Goal: Task Accomplishment & Management: Manage account settings

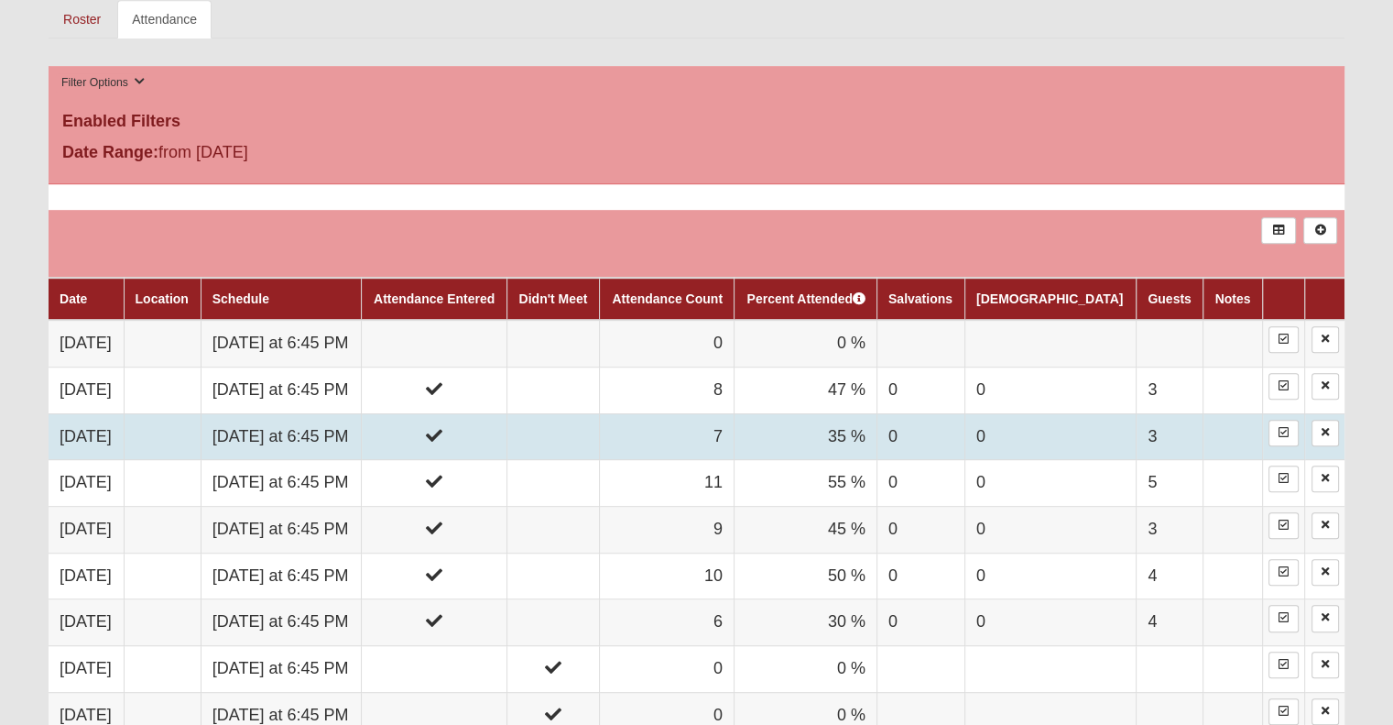
scroll to position [916, 0]
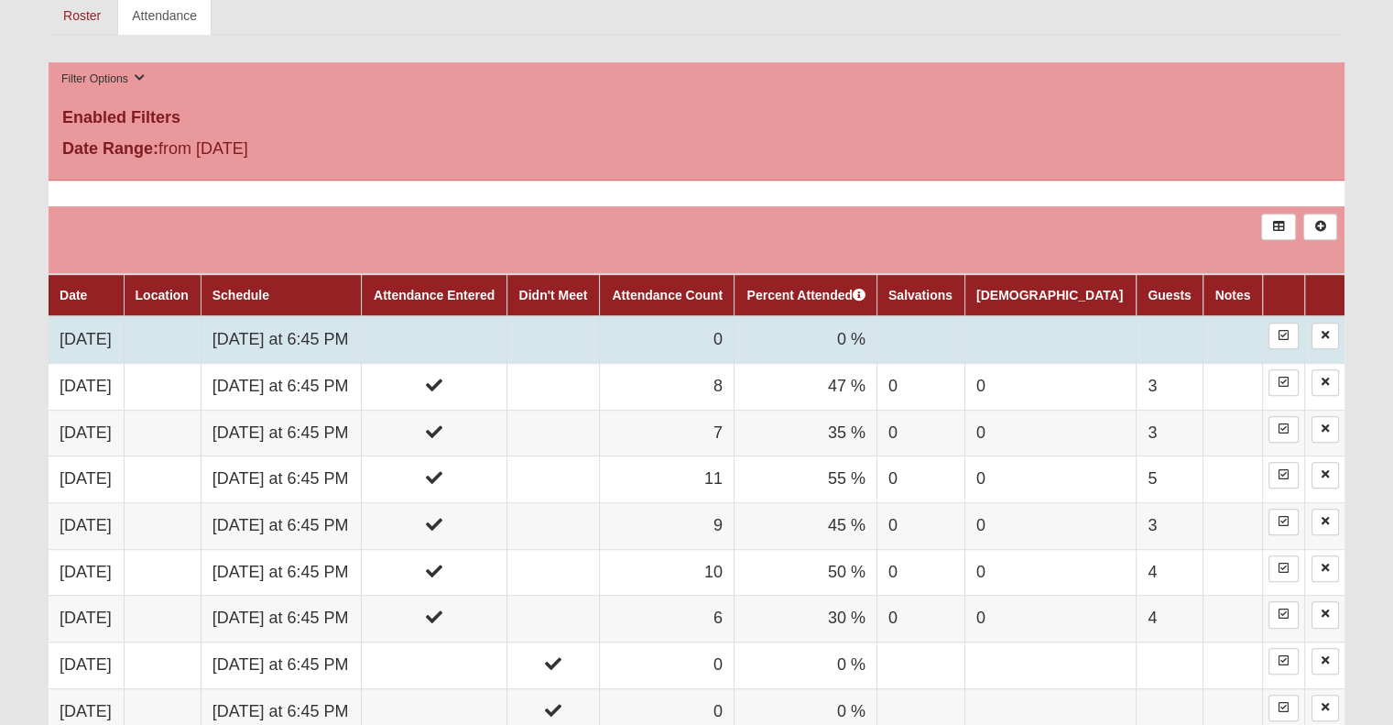
click at [508, 347] on td at bounding box center [435, 339] width 146 height 47
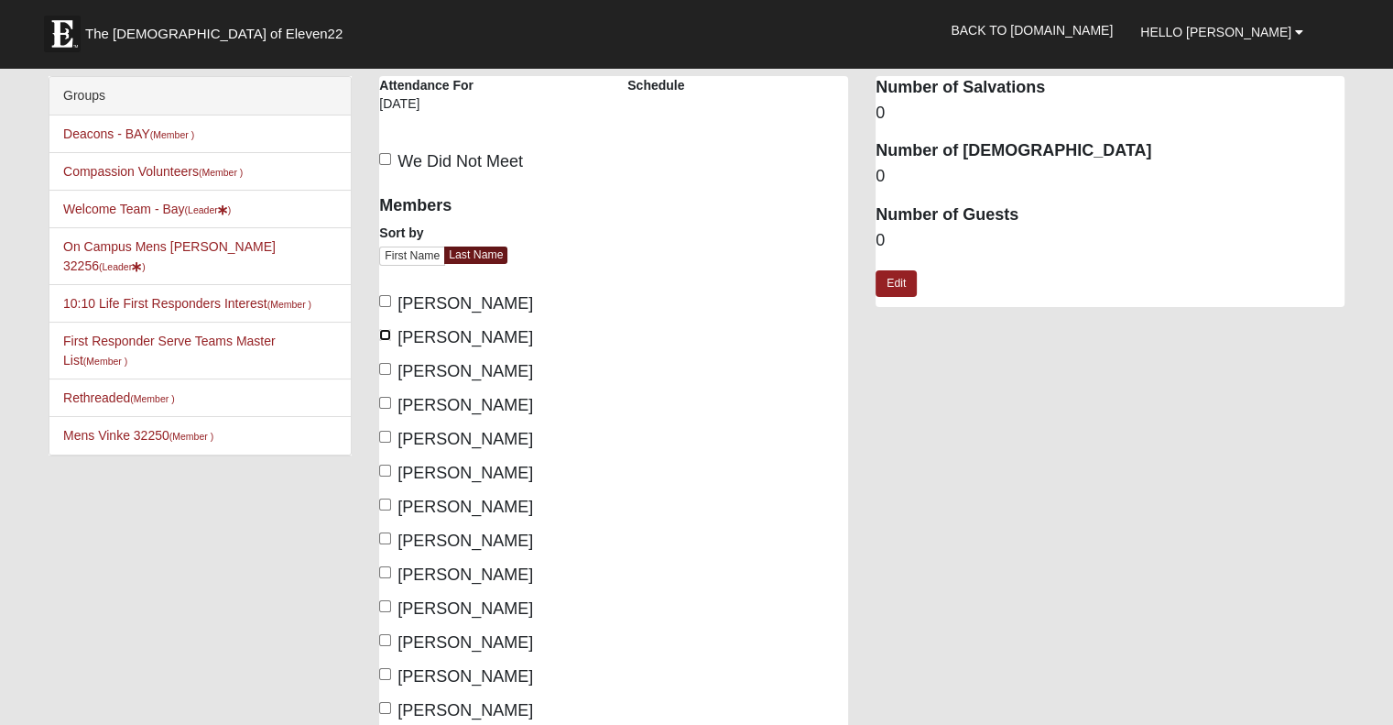
click at [382, 333] on input "Cunha, Ron" at bounding box center [385, 335] width 12 height 12
checkbox input "true"
click at [385, 368] on input "Davis, Joseph" at bounding box center [385, 369] width 12 height 12
checkbox input "true"
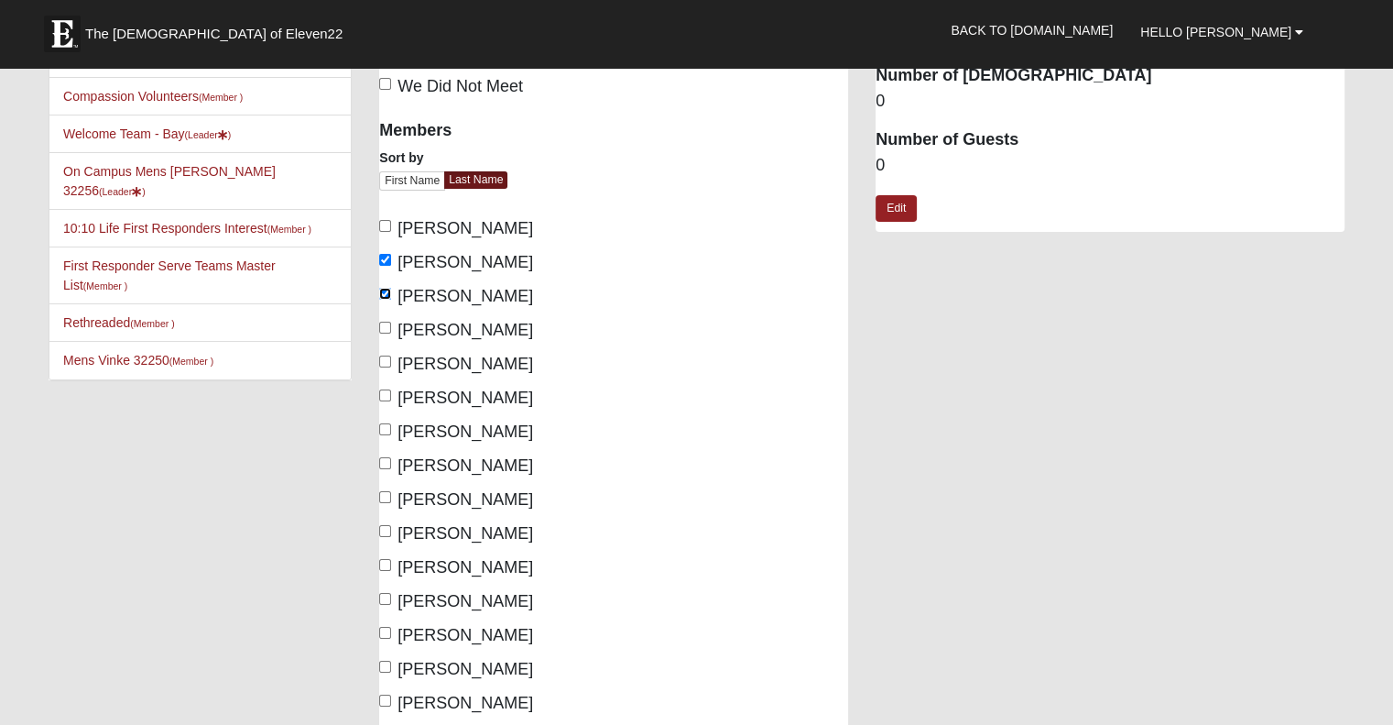
scroll to position [92, 0]
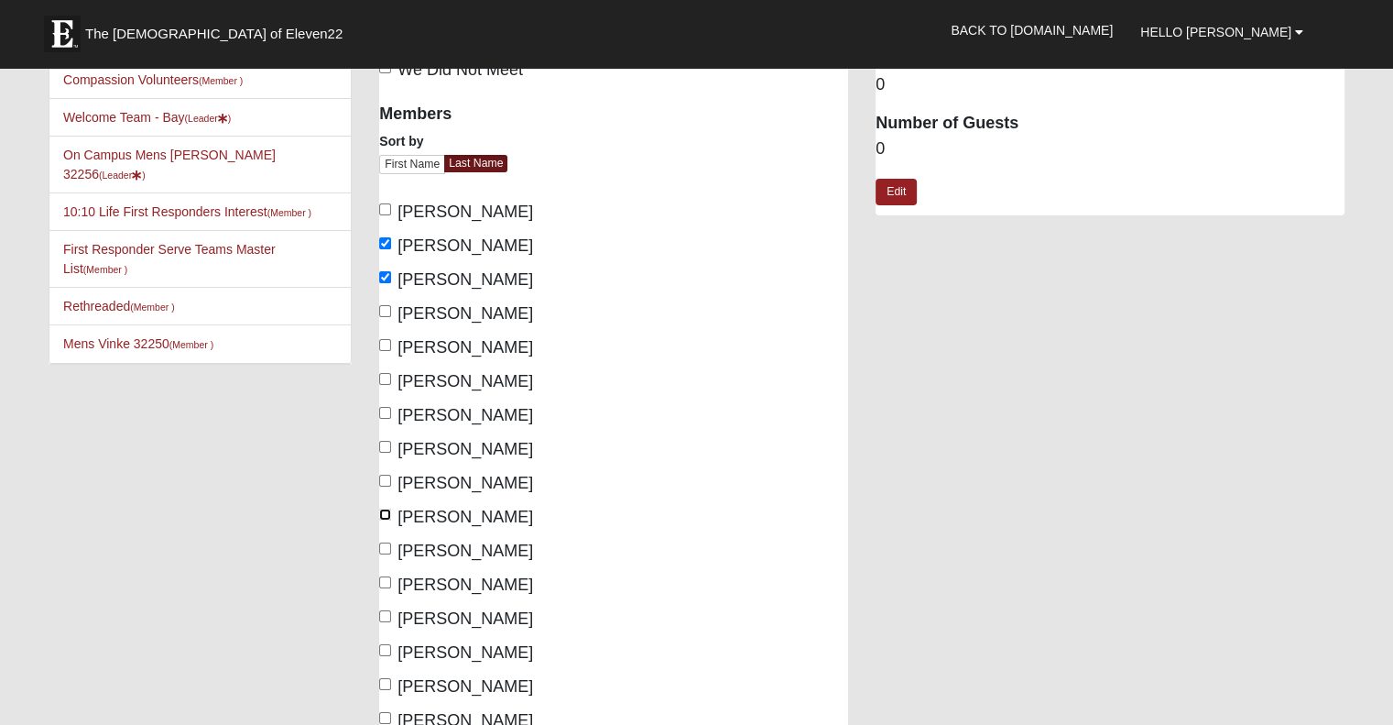
click at [386, 512] on input "McClellan, Trevor" at bounding box center [385, 514] width 12 height 12
checkbox input "true"
click at [386, 550] on input "Newgent, Don" at bounding box center [385, 548] width 12 height 12
checkbox input "true"
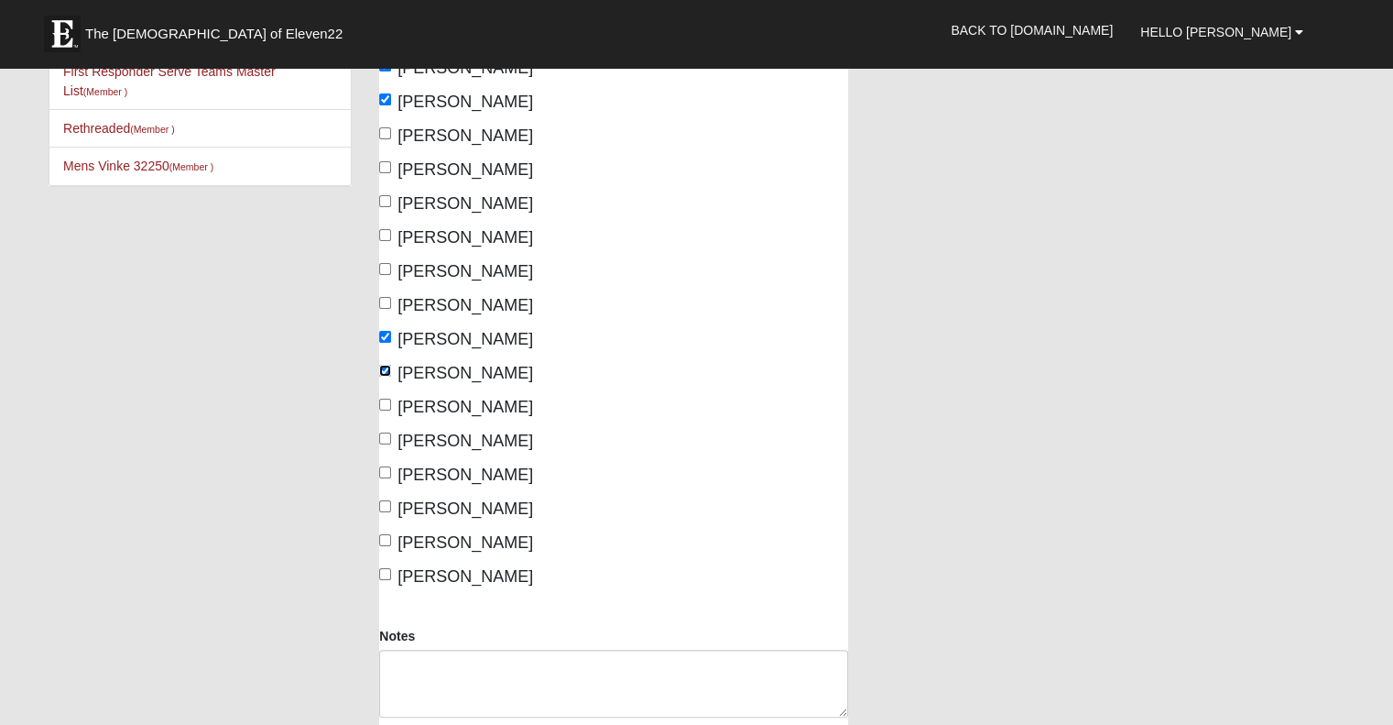
scroll to position [275, 0]
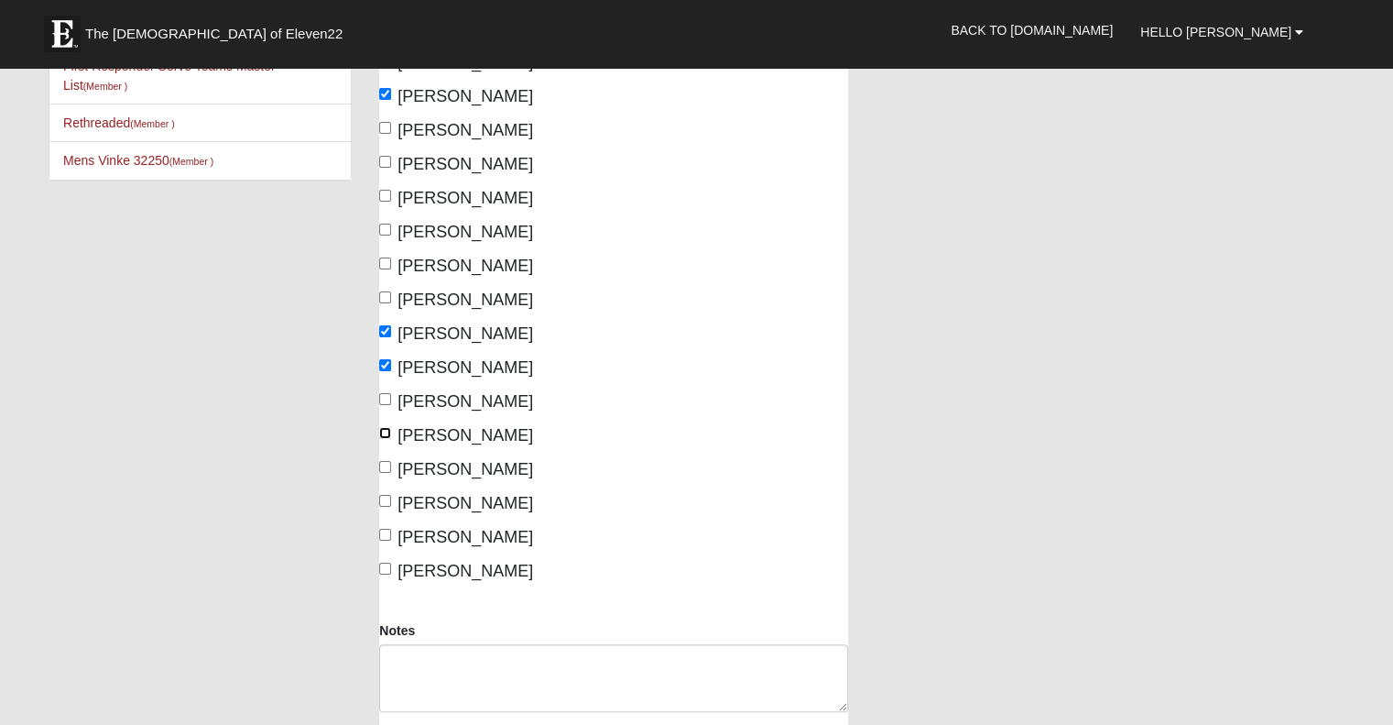
click at [385, 428] on input "Shawver, Jerry" at bounding box center [385, 433] width 12 height 12
checkbox input "true"
click at [379, 458] on label "Staples, Kyle" at bounding box center [456, 469] width 154 height 25
click at [379, 461] on input "Staples, Kyle" at bounding box center [385, 467] width 12 height 12
checkbox input "true"
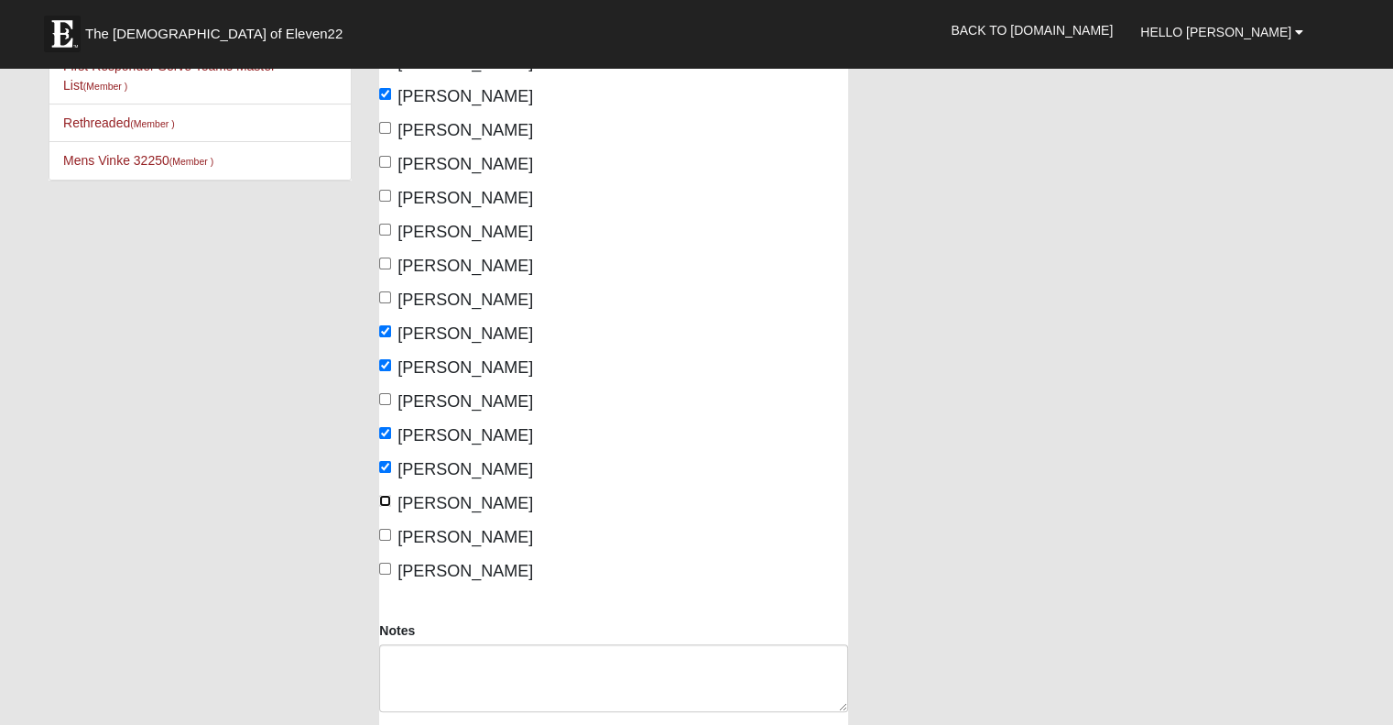
click at [382, 500] on input "Weichmann, Bill" at bounding box center [385, 501] width 12 height 12
checkbox input "true"
click at [384, 531] on input "Wilford, Matt" at bounding box center [385, 535] width 12 height 12
checkbox input "true"
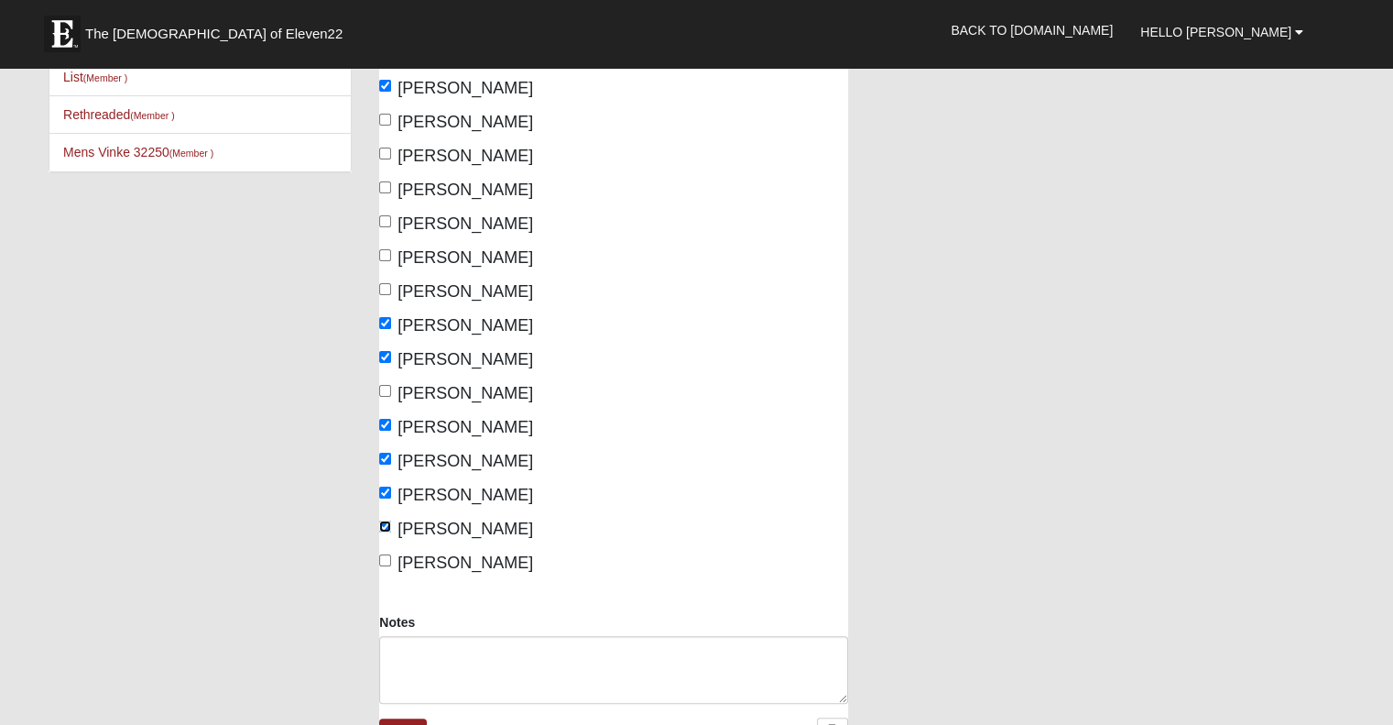
scroll to position [0, 0]
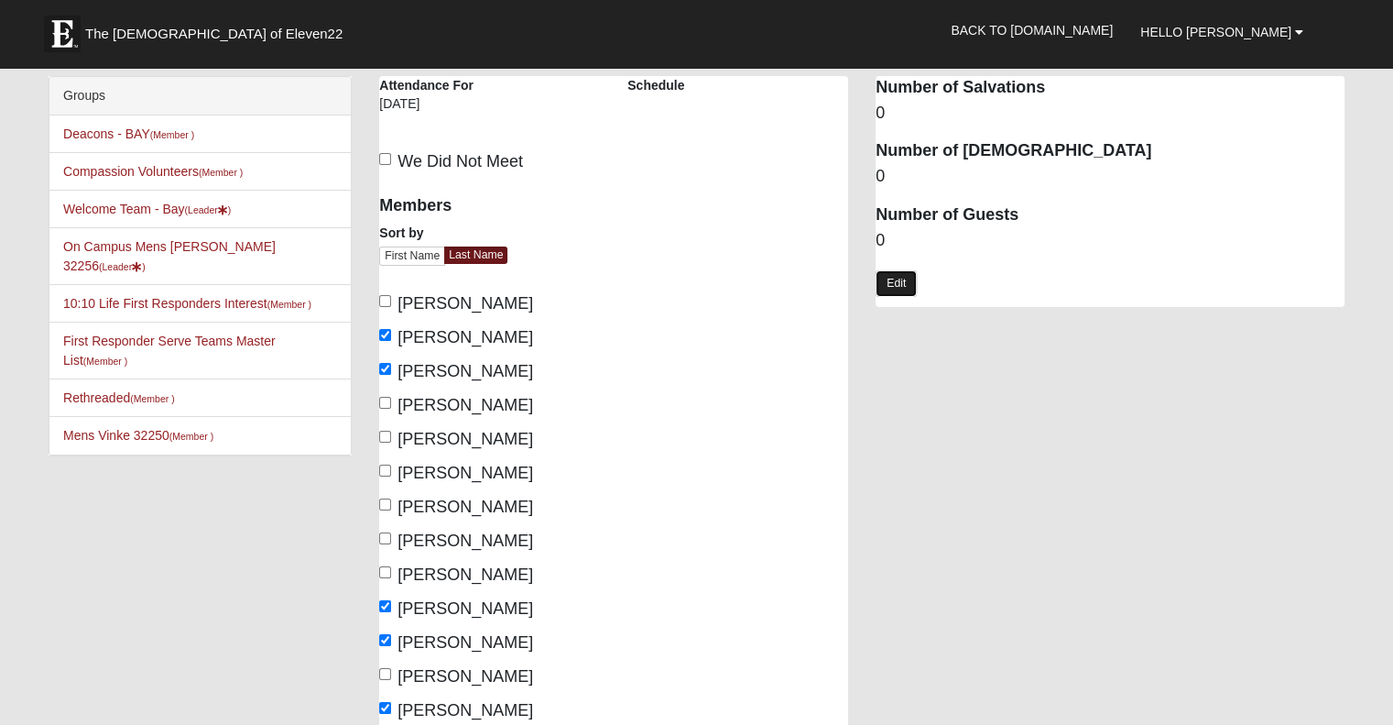
click at [898, 274] on link "Edit" at bounding box center [896, 283] width 41 height 27
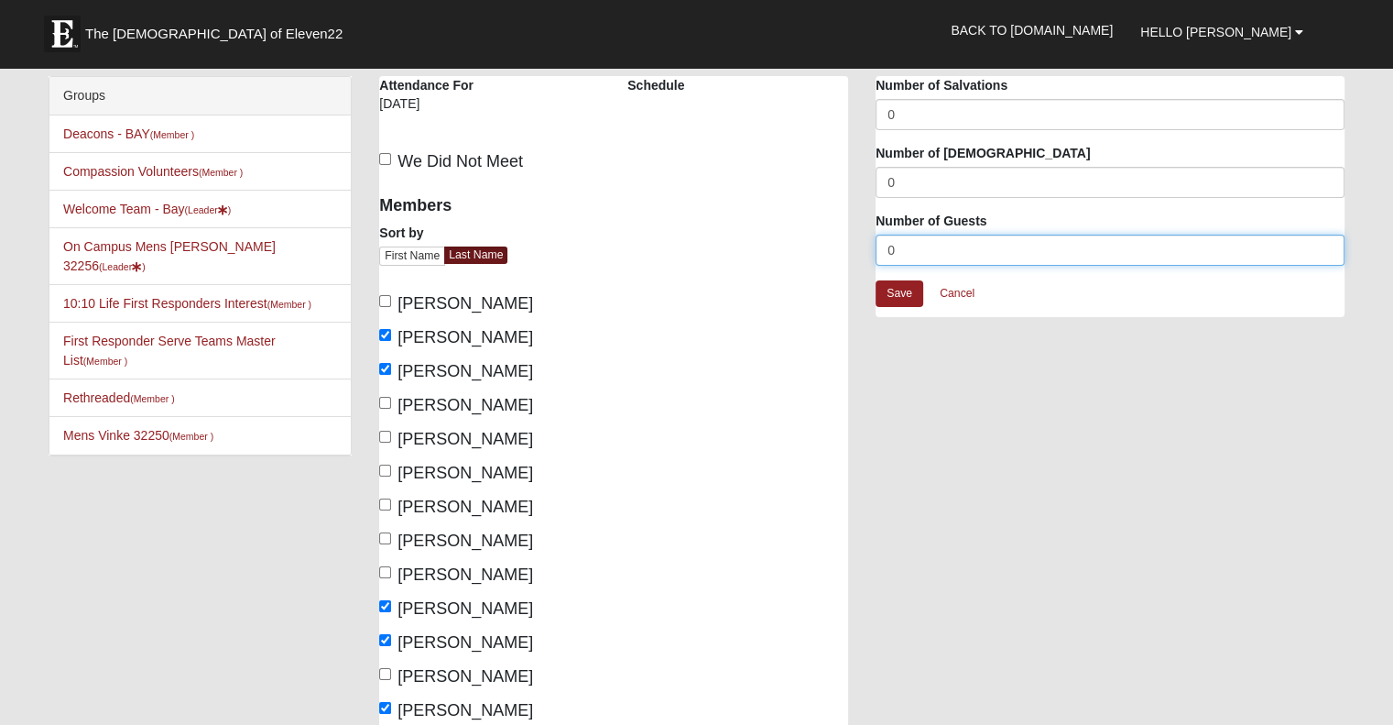
click at [907, 246] on input "0" at bounding box center [1110, 250] width 469 height 31
type input "3"
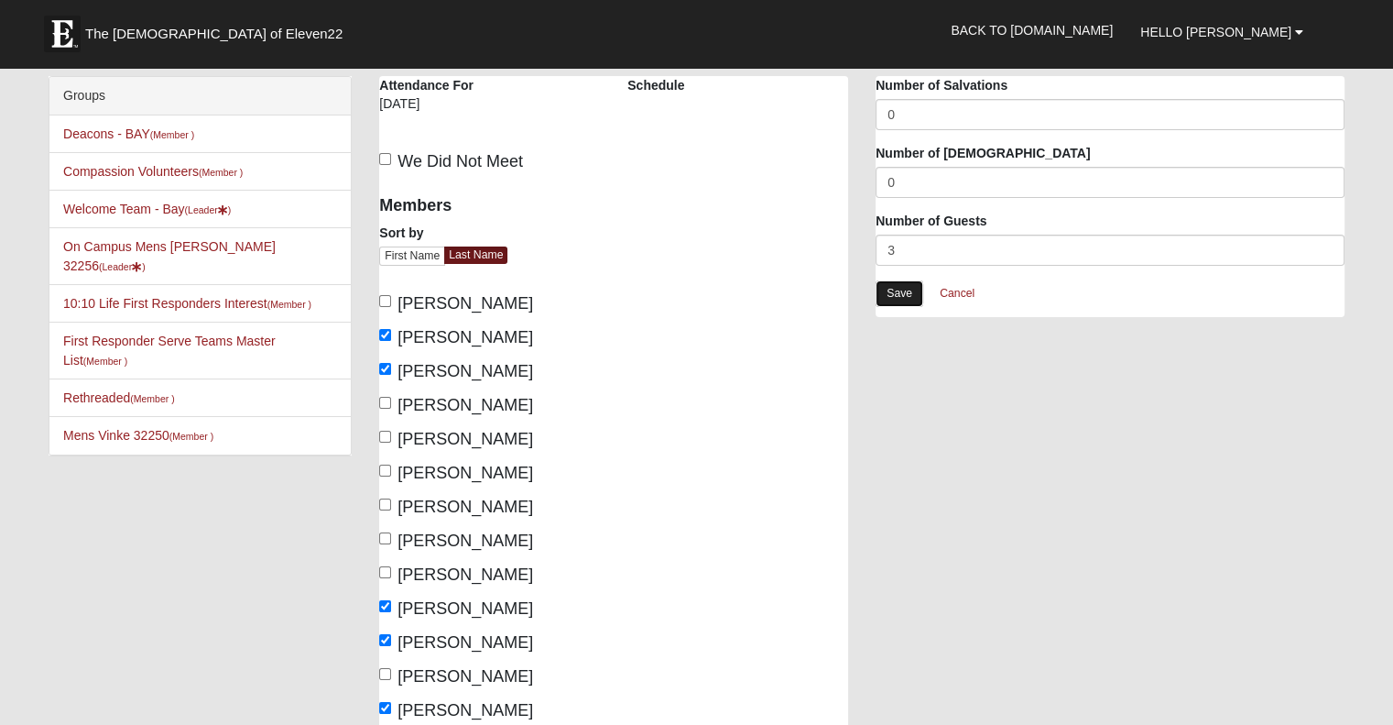
click at [905, 285] on link "Save" at bounding box center [900, 293] width 48 height 27
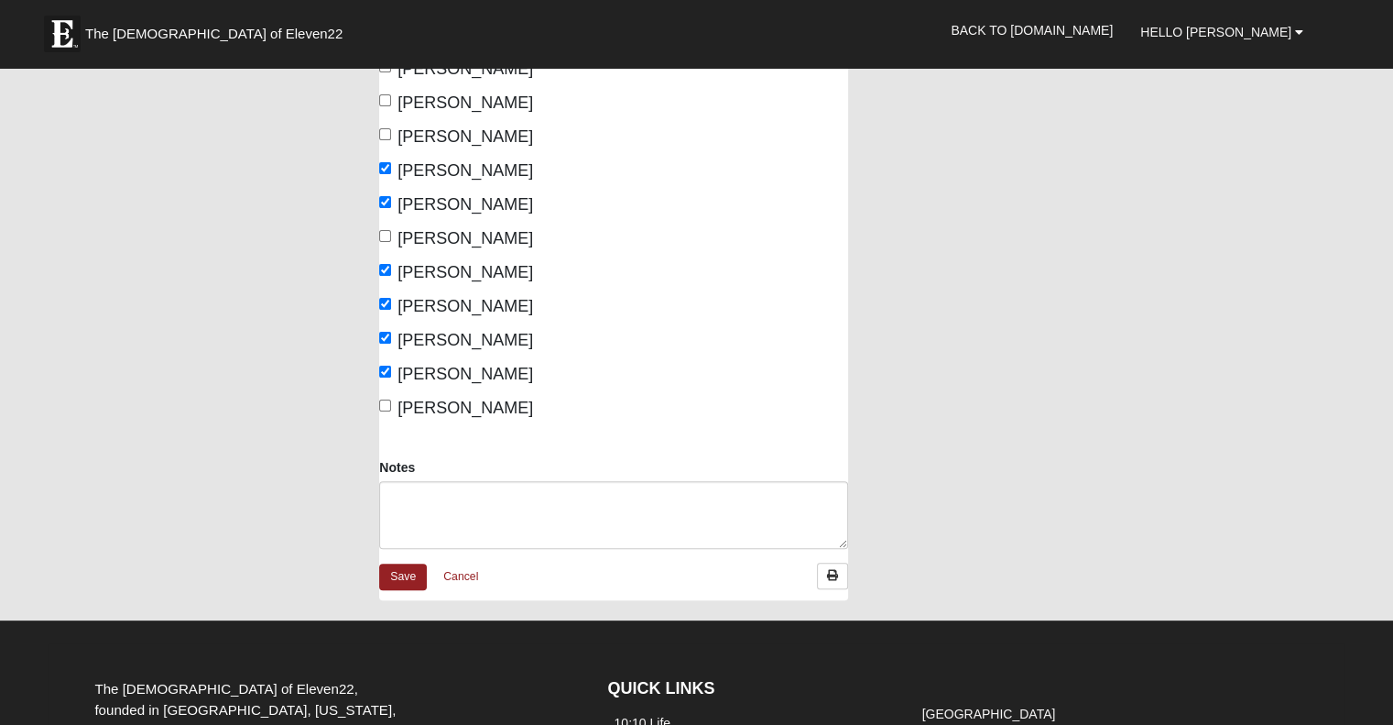
scroll to position [458, 0]
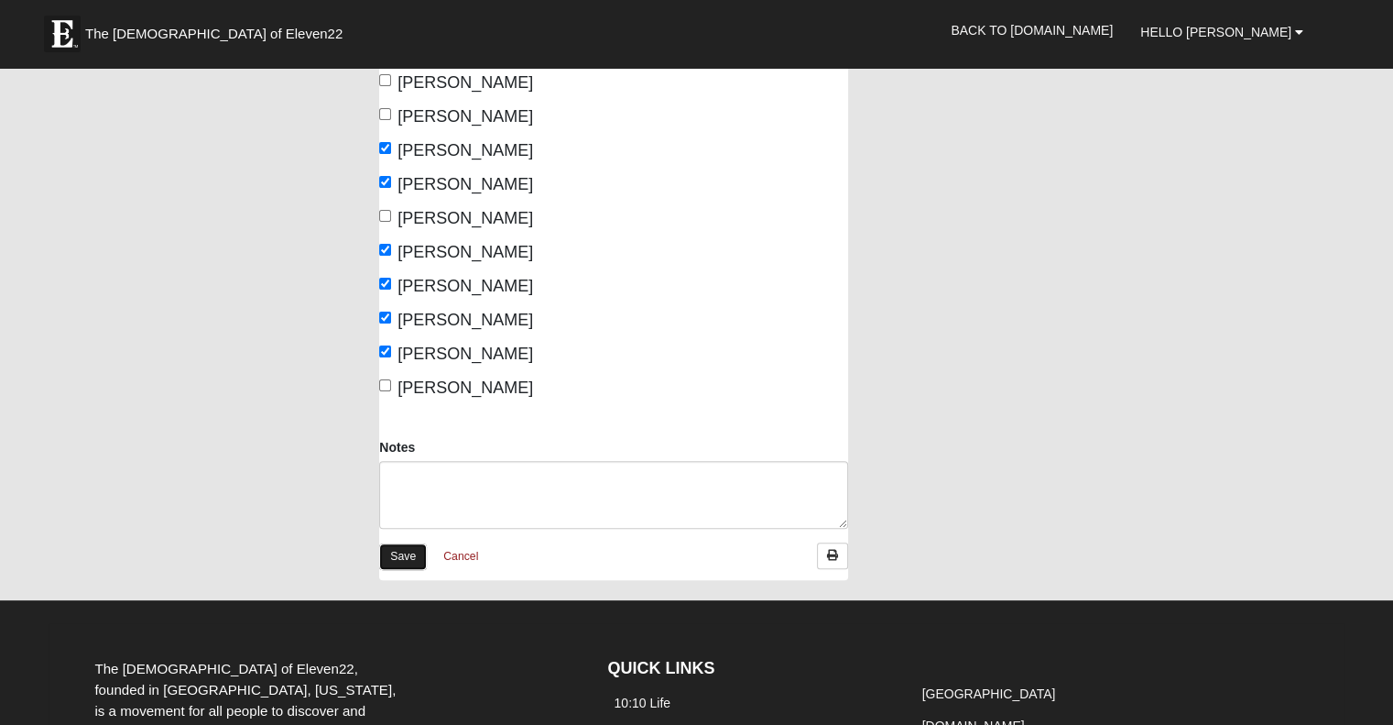
click at [399, 561] on link "Save" at bounding box center [403, 556] width 48 height 27
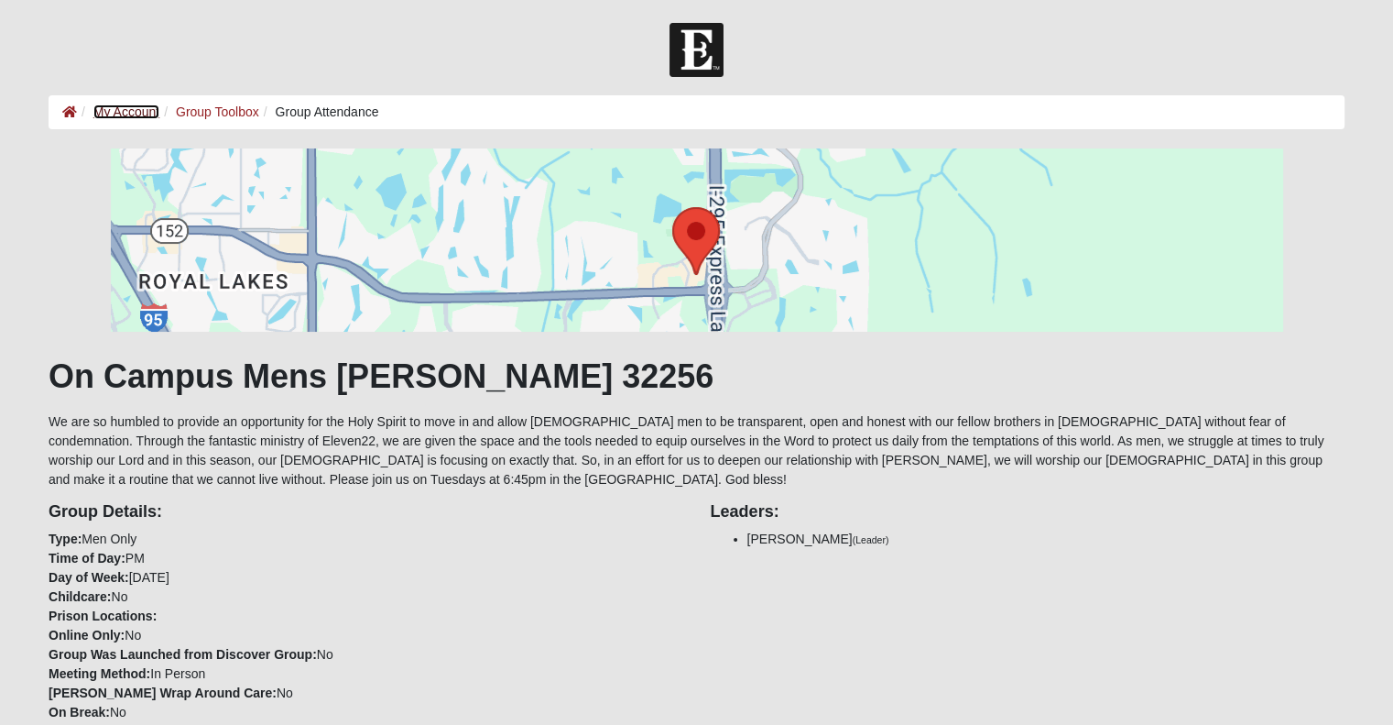
click at [118, 117] on link "My Account" at bounding box center [126, 111] width 66 height 15
